Goal: Use online tool/utility: Utilize a website feature to perform a specific function

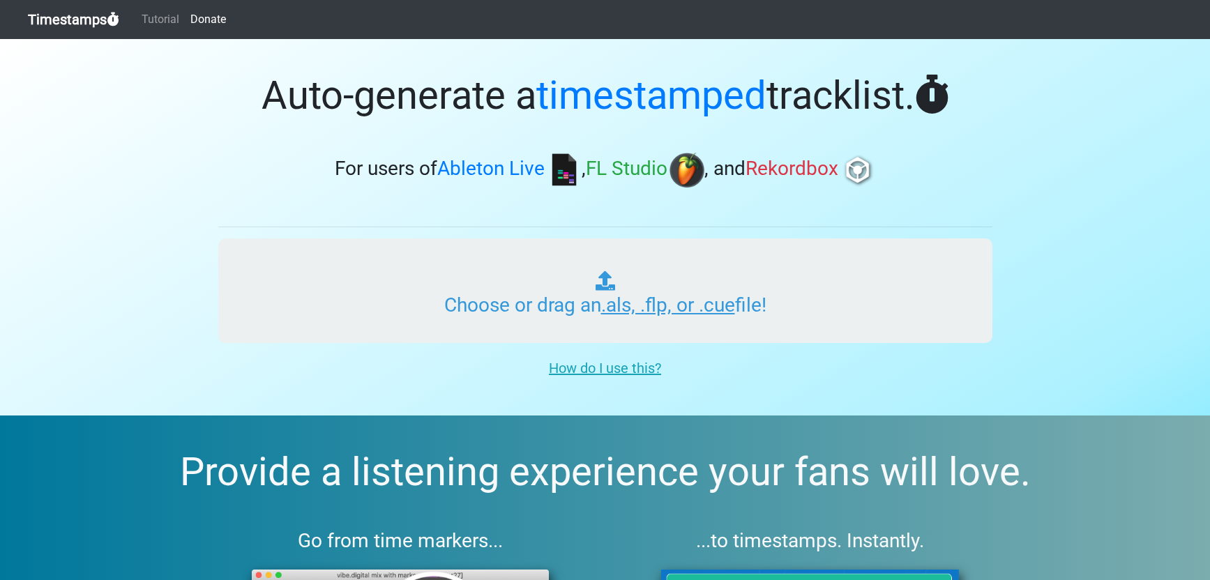
click at [627, 312] on input "Choose or drag an .als, .flp, or .cue file!" at bounding box center [605, 290] width 774 height 105
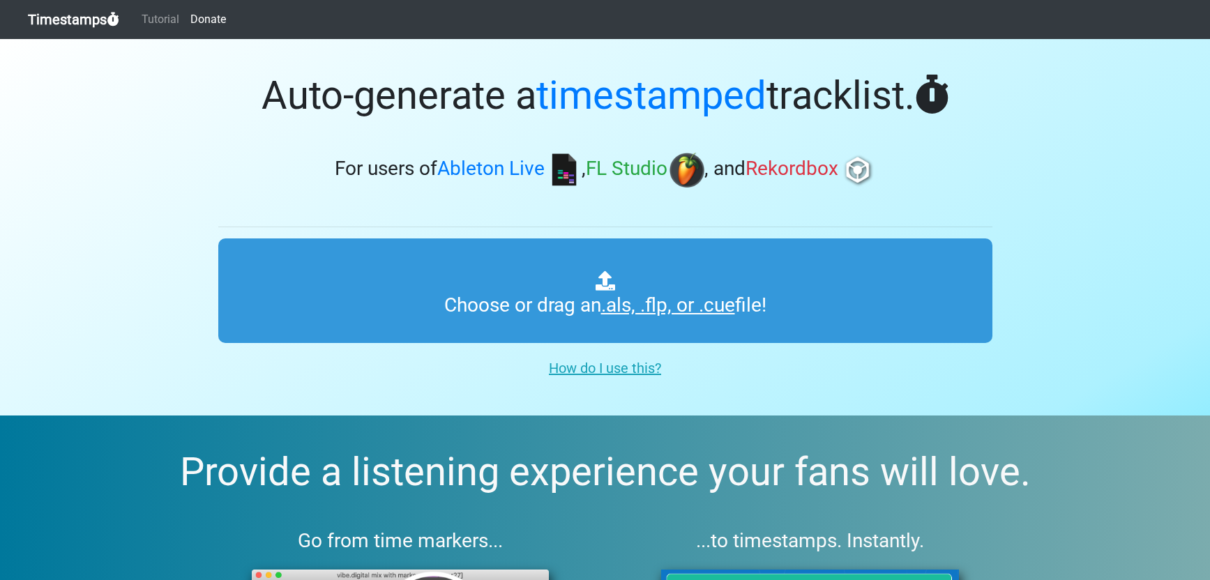
type input "C:\fakepath\TEMPO GAMES_09 GUAYABO_OFFICE CENTER.als"
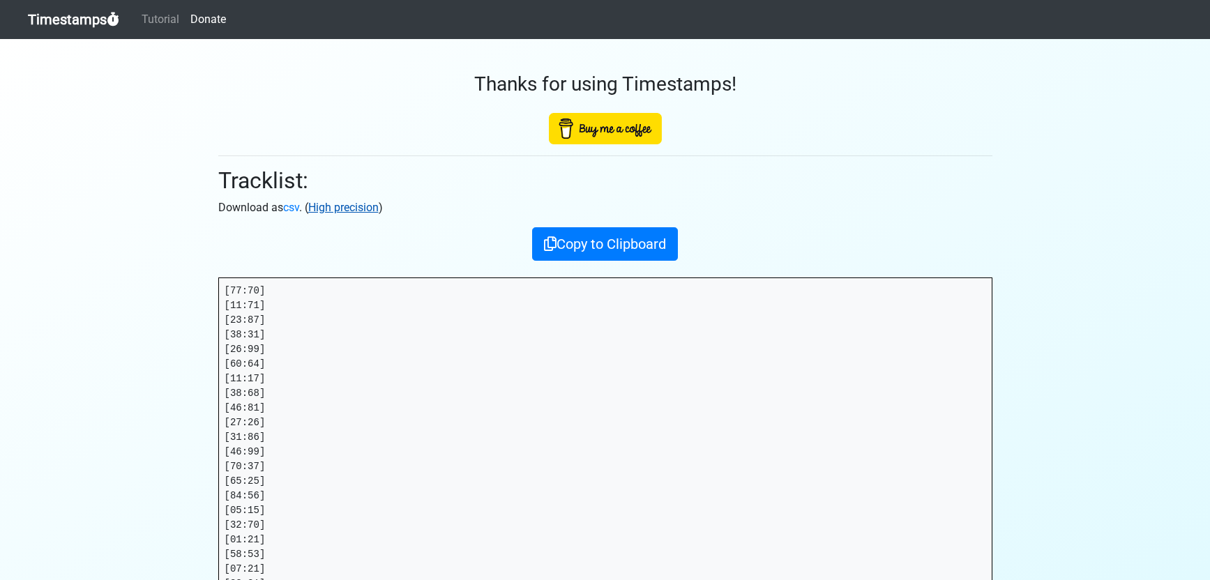
click at [355, 205] on link "High precision" at bounding box center [343, 207] width 70 height 13
